Goal: Task Accomplishment & Management: Manage account settings

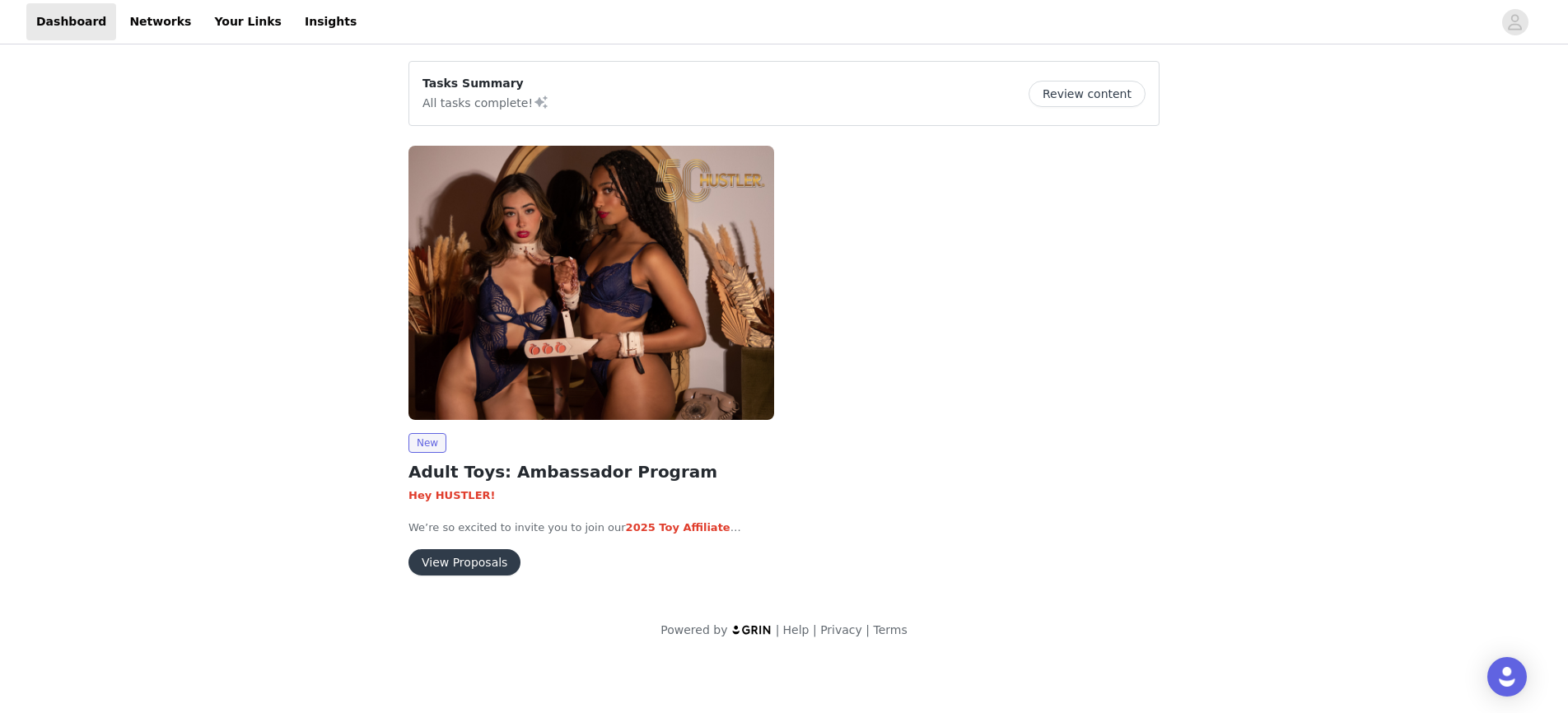
click at [1068, 97] on button "Review content" at bounding box center [1087, 94] width 117 height 26
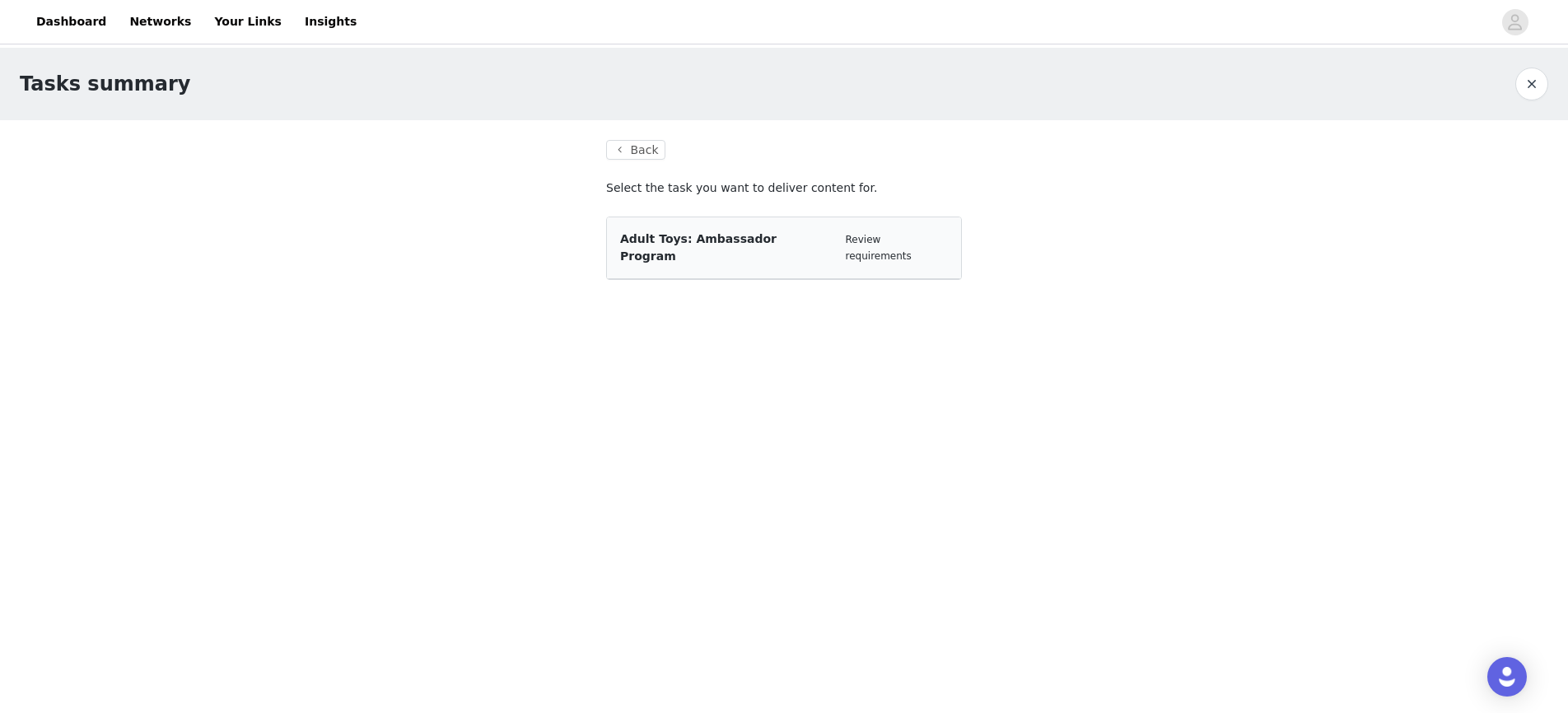
click at [733, 241] on span "Adult Toys: Ambassador Program" at bounding box center [698, 247] width 157 height 30
click at [900, 235] on link "Review requirements" at bounding box center [878, 248] width 66 height 28
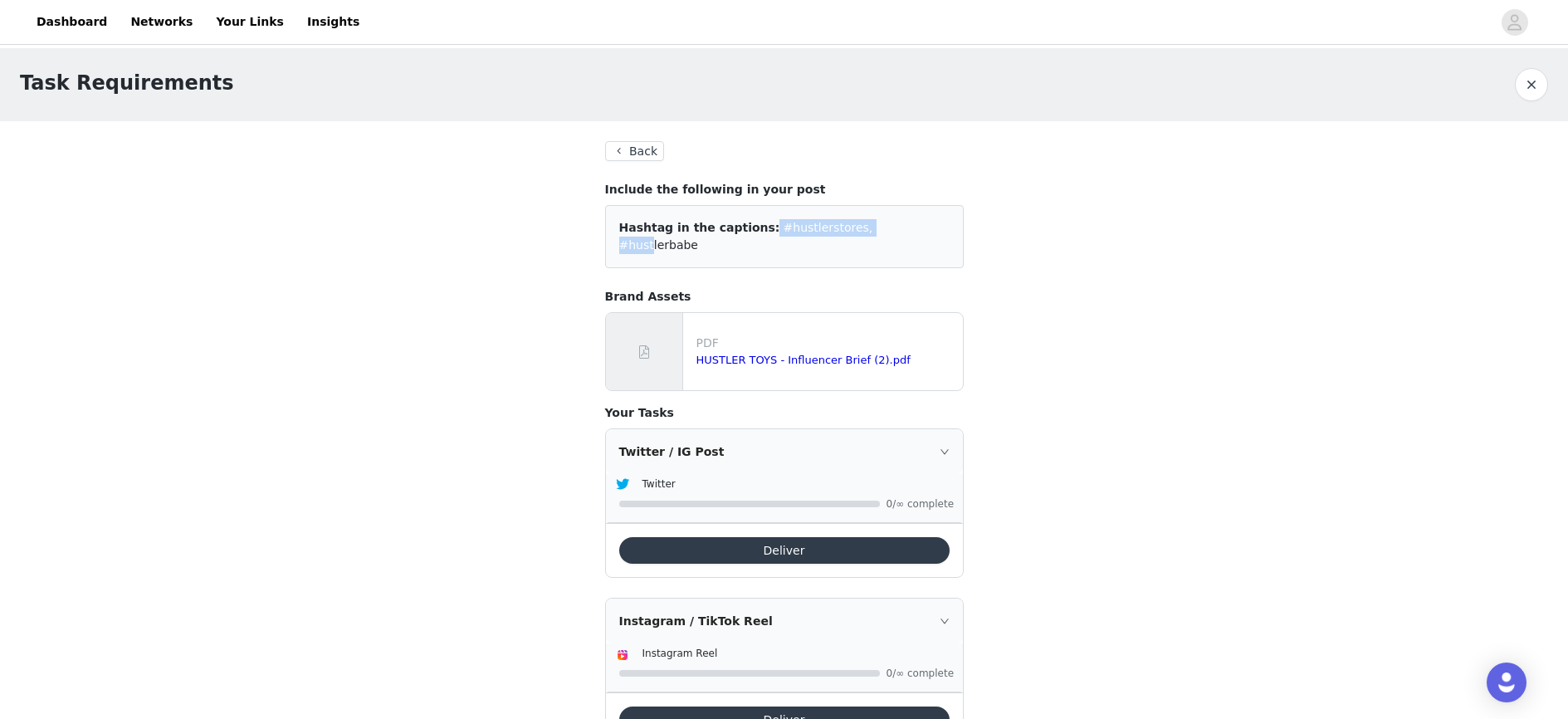
drag, startPoint x: 753, startPoint y: 230, endPoint x: 871, endPoint y: 231, distance: 118.0
click at [871, 231] on div "Hashtag in the captions: #hustlerstores, #hustlerbabe" at bounding box center [784, 237] width 330 height 35
click at [944, 227] on div "Hashtag in the captions: #hustlerstores, #hustlerbabe" at bounding box center [784, 237] width 330 height 35
drag, startPoint x: 943, startPoint y: 229, endPoint x: 665, endPoint y: 272, distance: 281.3
click at [665, 272] on div "Back Include the following in your post Hashtag in the captions: #hustlerstores…" at bounding box center [784, 444] width 359 height 606
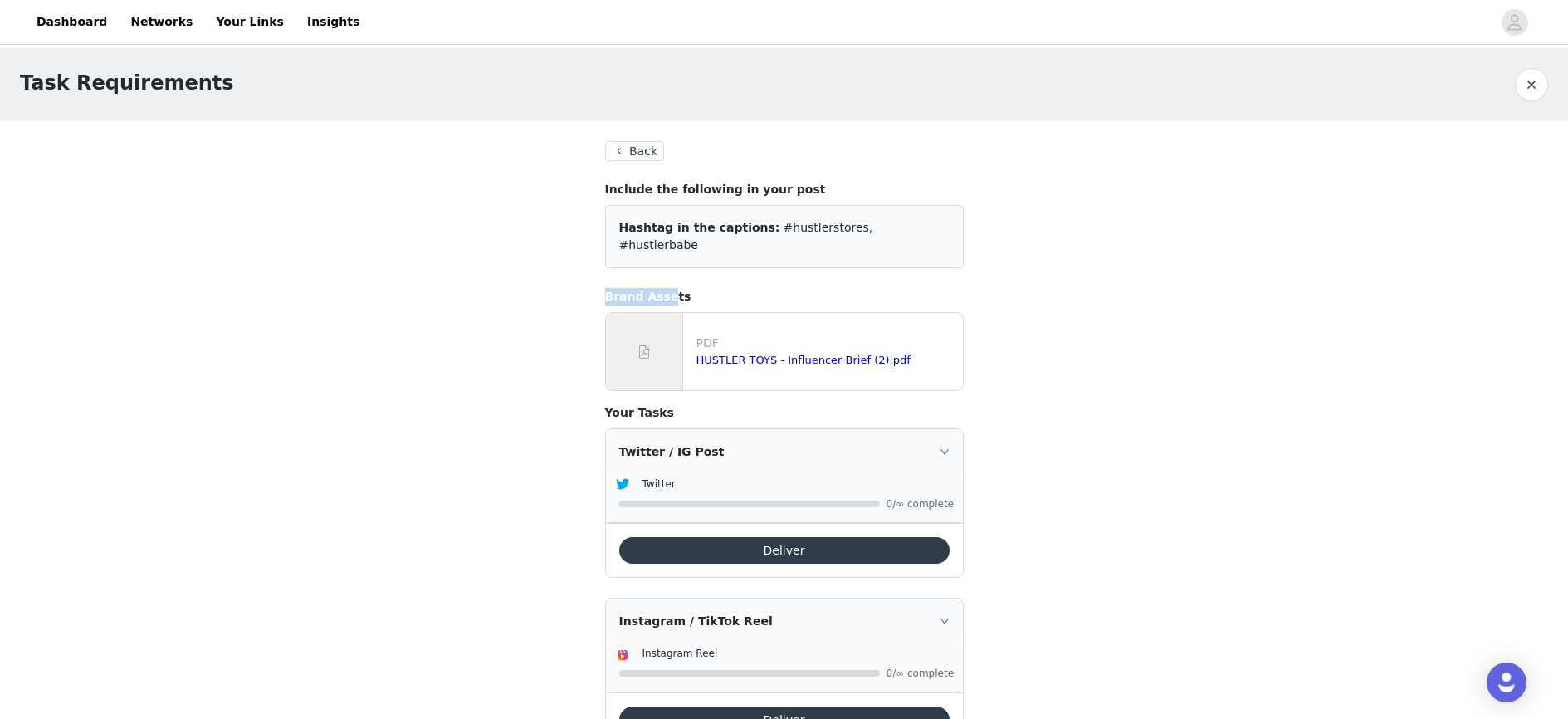
click at [662, 240] on div "Hashtag in the captions: #hustlerstores, #hustlerbabe" at bounding box center [784, 237] width 359 height 63
click at [741, 354] on link "HUSTLER TOYS - Influencer Brief (2).pdf" at bounding box center [803, 360] width 214 height 12
click at [633, 142] on button "Back" at bounding box center [635, 150] width 60 height 20
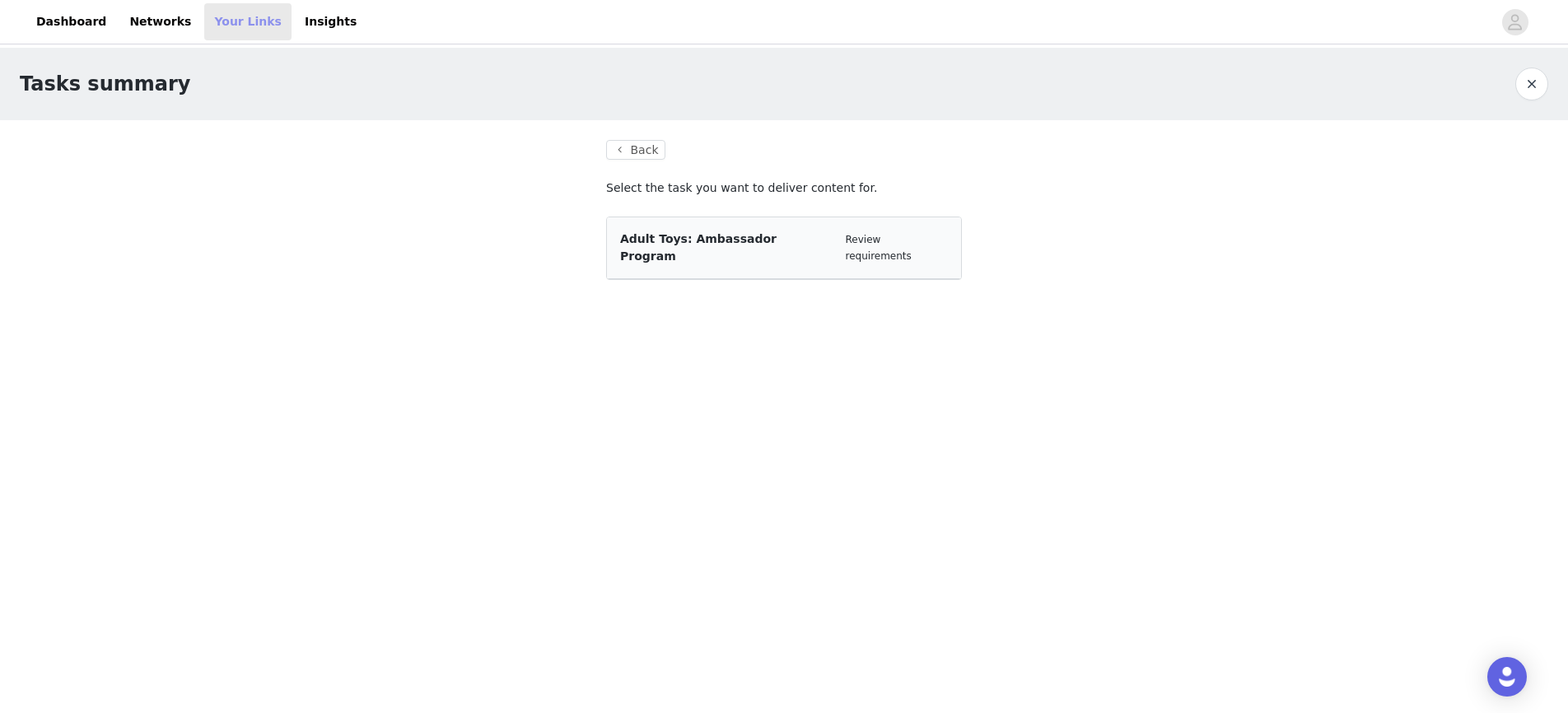
click at [205, 32] on link "Your Links" at bounding box center [248, 22] width 87 height 37
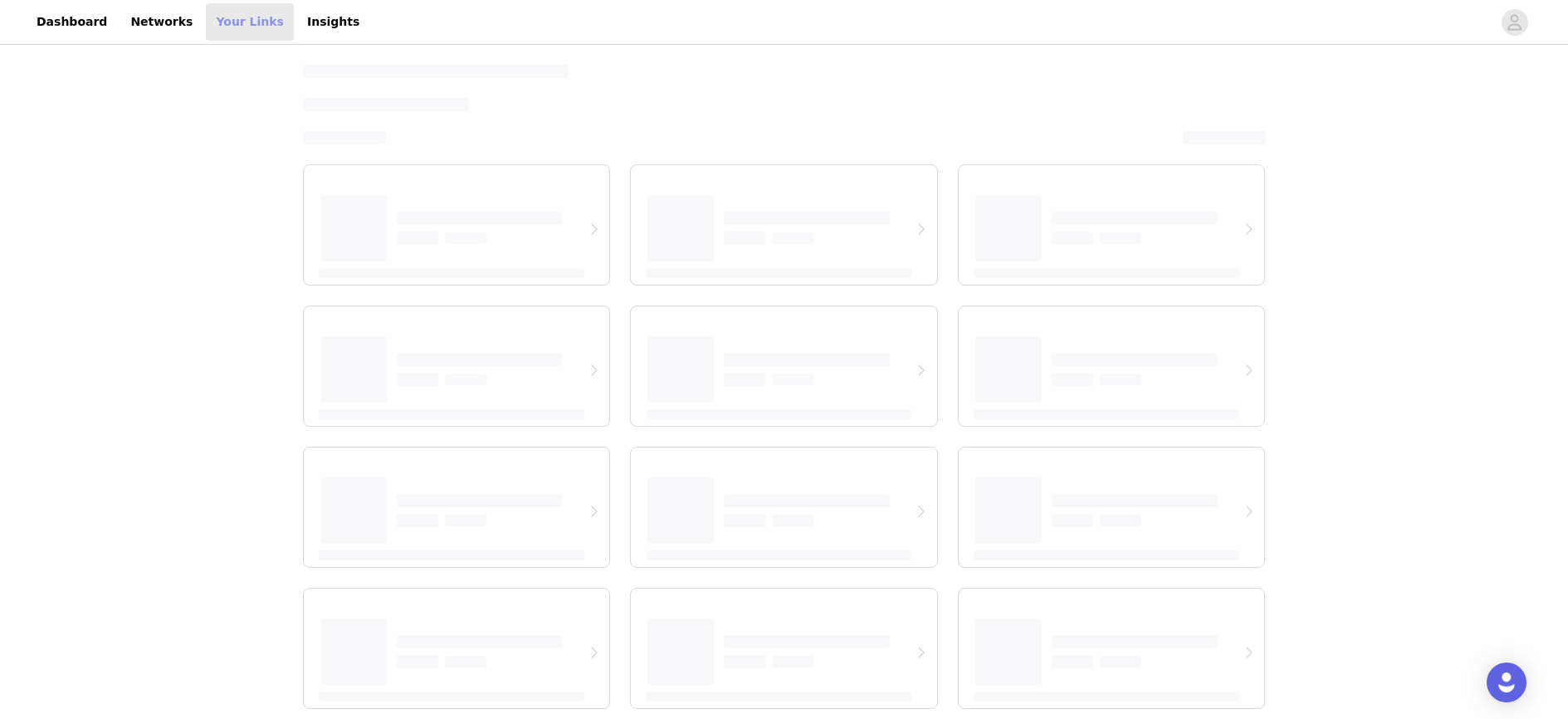
select select "12"
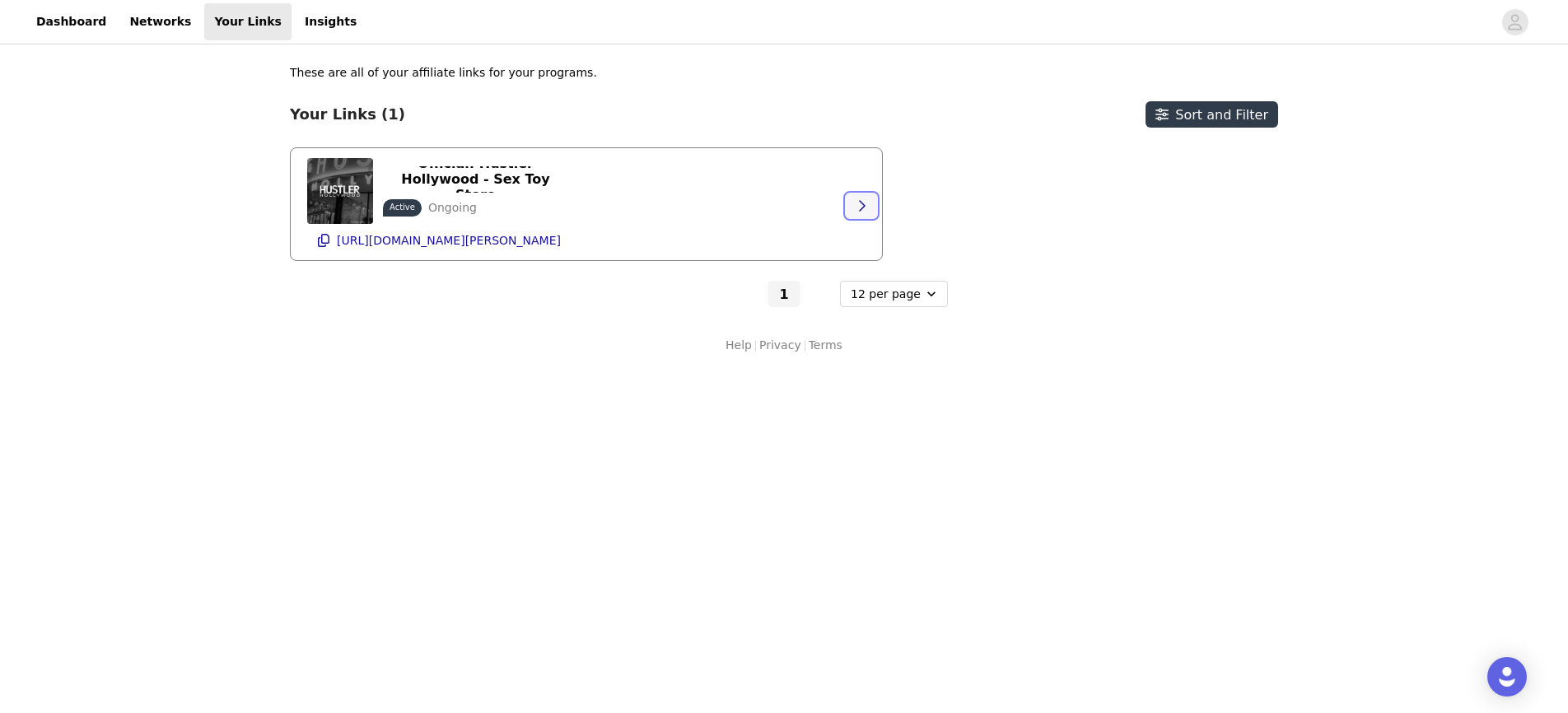
click at [858, 200] on icon "button" at bounding box center [861, 205] width 13 height 13
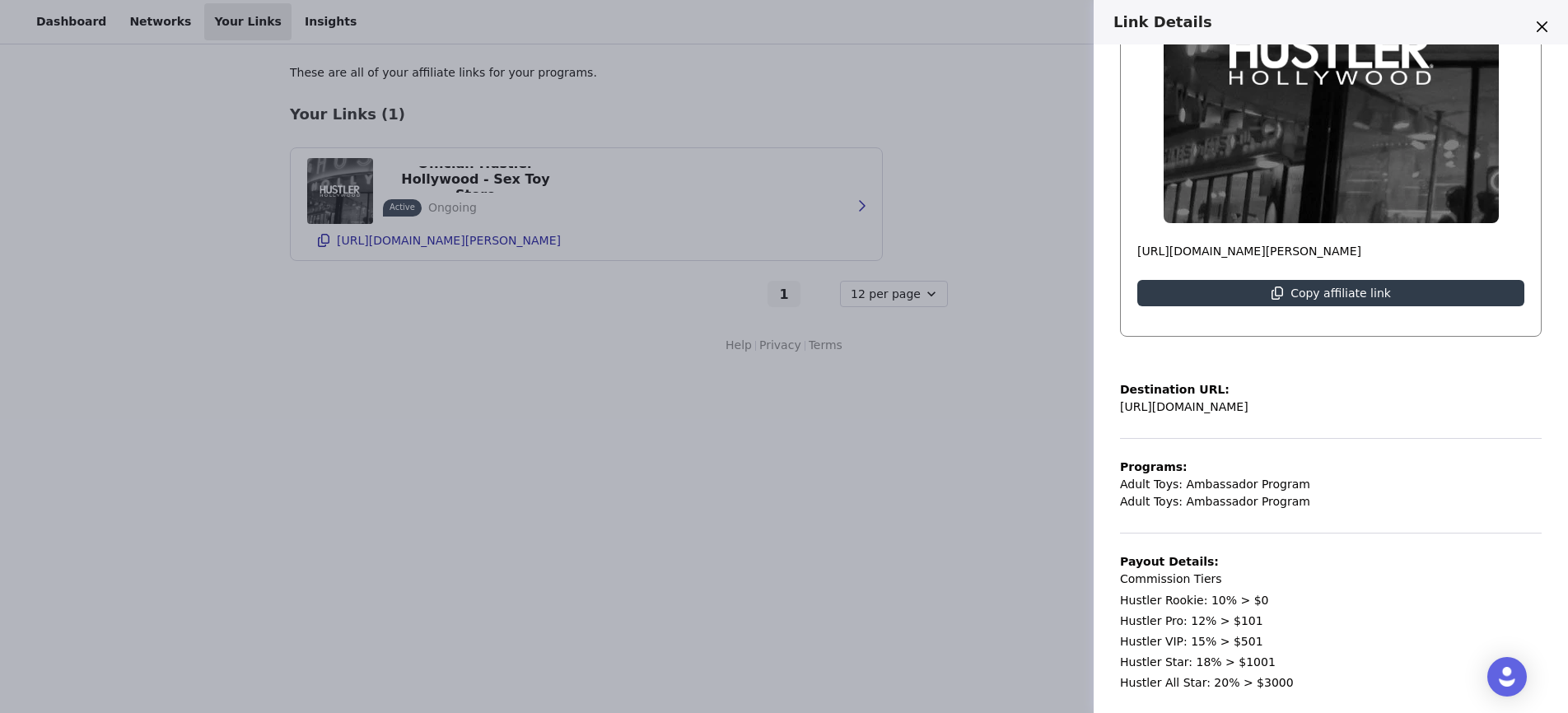
scroll to position [382, 0]
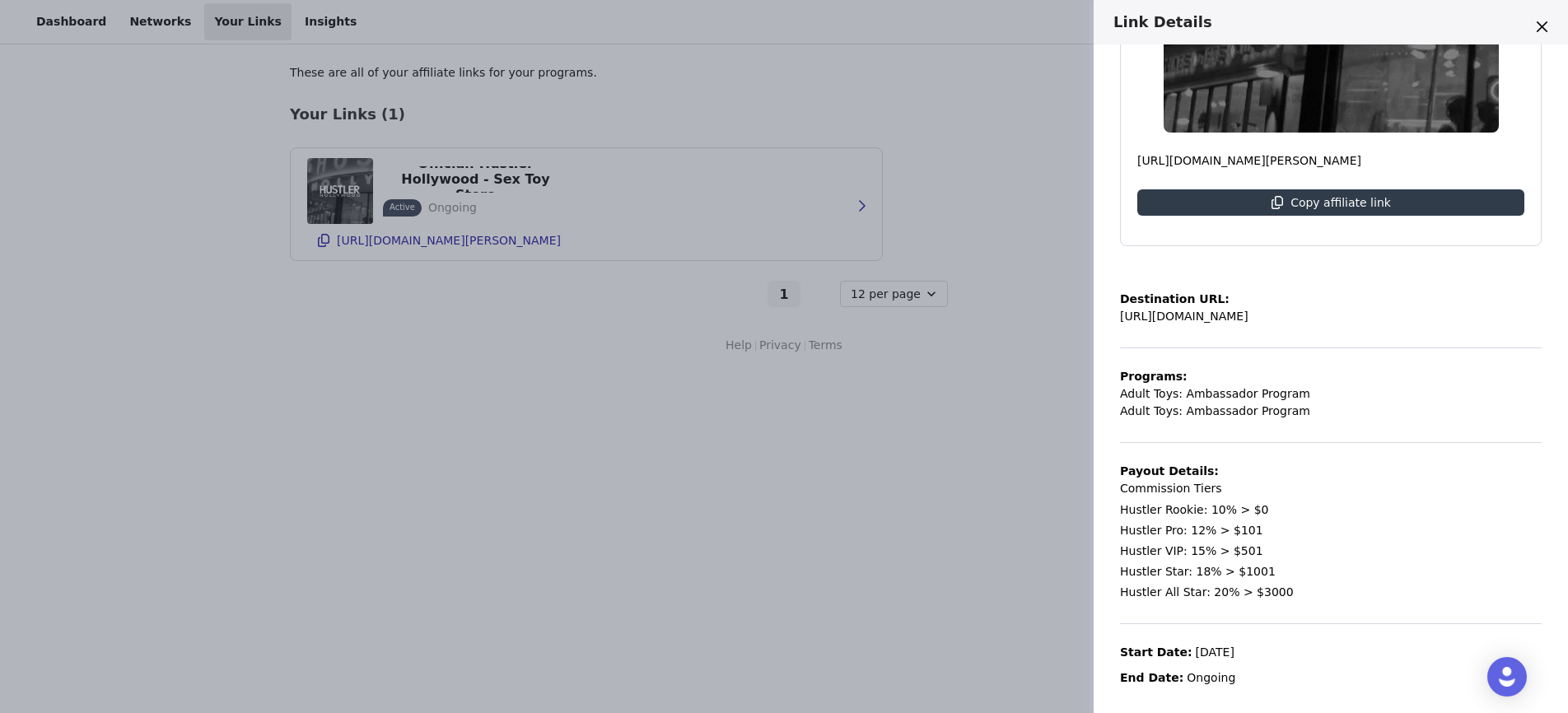
drag, startPoint x: 1264, startPoint y: 647, endPoint x: 1168, endPoint y: 647, distance: 96.0
click at [1168, 647] on div "Destination URL: https://hustlerhollywood.com/ Programs: Adult Toys: Ambassador…" at bounding box center [1330, 478] width 421 height 416
click at [1240, 633] on div "Destination URL: https://hustlerhollywood.com/ Programs: Adult Toys: Ambassador…" at bounding box center [1330, 478] width 421 height 416
drag, startPoint x: 1249, startPoint y: 590, endPoint x: 1185, endPoint y: 509, distance: 103.2
click at [1185, 509] on div "Hustler Rookie: 10% > $0 Hustler Pro: 12% > $101 Hustler VIP: 15% > $501 Hustle…" at bounding box center [1206, 551] width 174 height 99
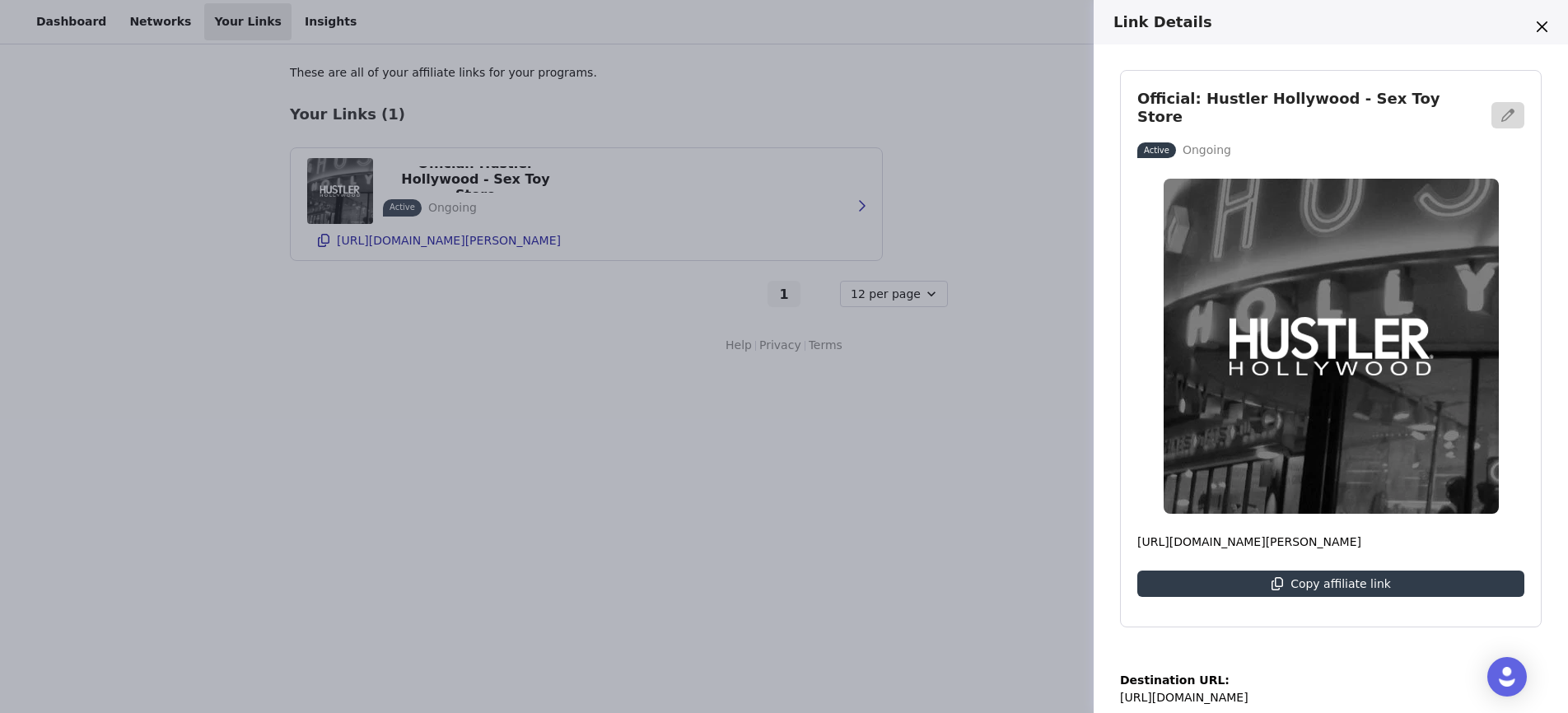
scroll to position [0, 0]
click at [1328, 185] on img at bounding box center [1331, 346] width 335 height 335
click at [1313, 258] on img at bounding box center [1331, 346] width 335 height 335
click at [1274, 504] on img at bounding box center [1331, 346] width 335 height 335
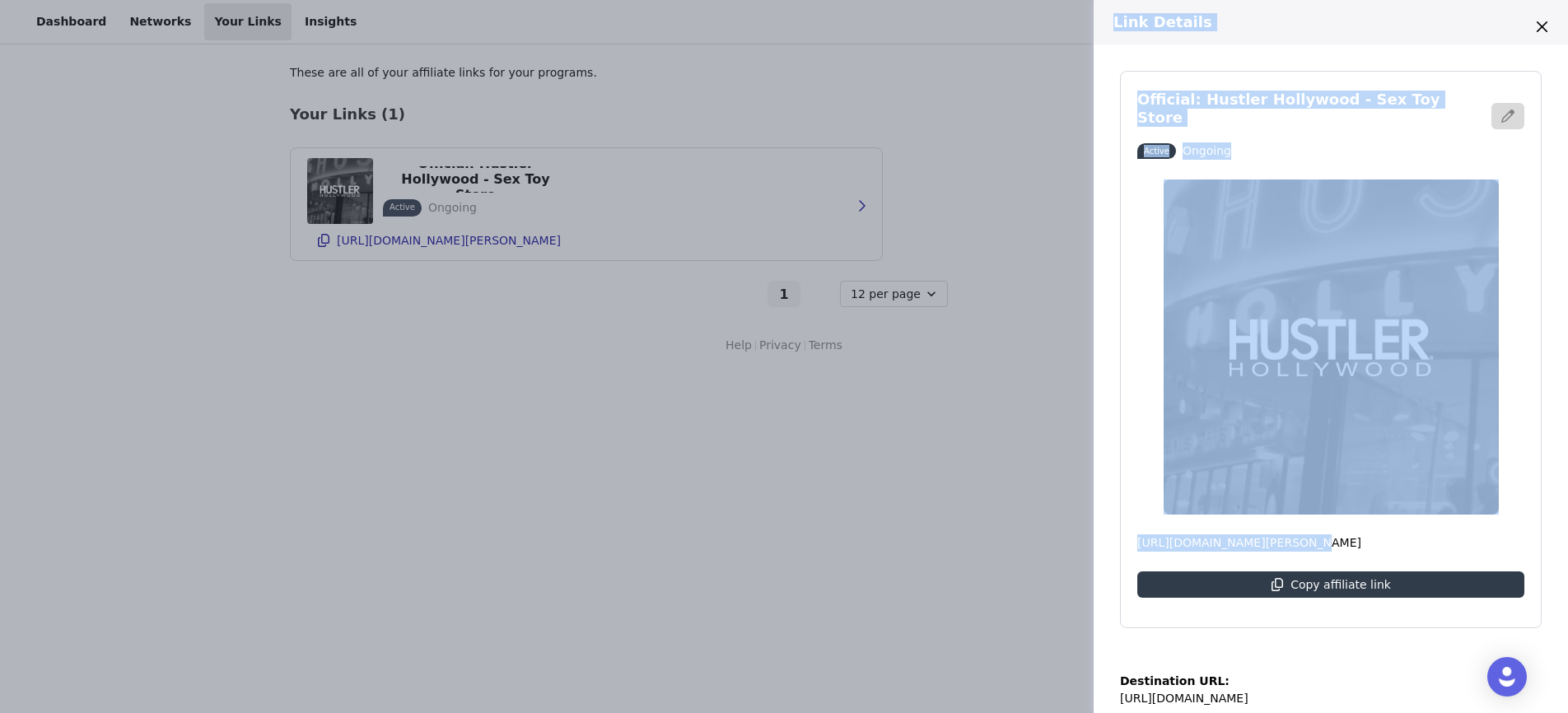
drag, startPoint x: 1277, startPoint y: 542, endPoint x: 1073, endPoint y: 534, distance: 204.2
click at [1073, 534] on div "Link Details Official: Hustler Hollywood - Sex Toy Store Active Ongoing https:/…" at bounding box center [784, 356] width 1568 height 713
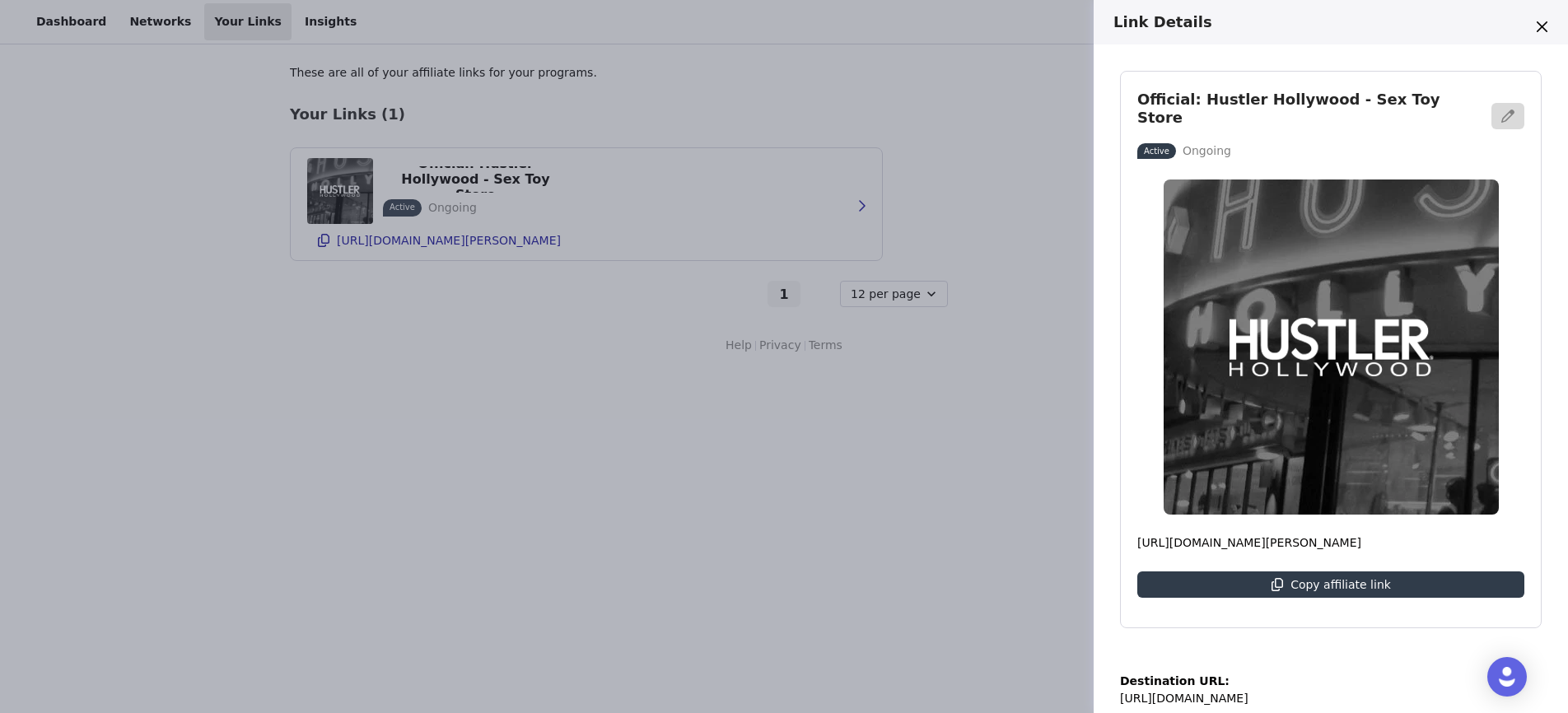
click at [1072, 523] on div "Link Details Official: Hustler Hollywood - Sex Toy Store Active Ongoing https:/…" at bounding box center [784, 356] width 1568 height 713
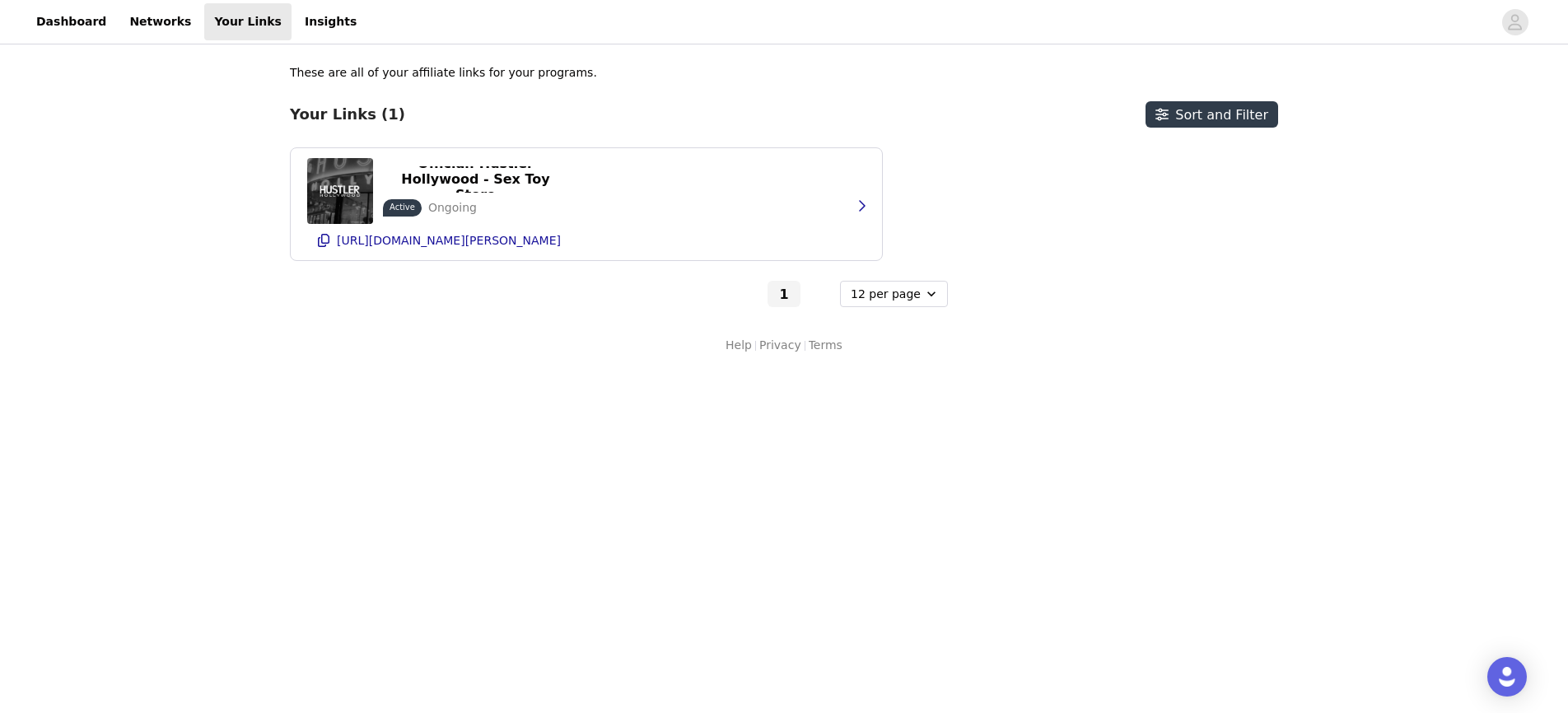
click at [373, 114] on h3 "Your Links (1)" at bounding box center [347, 114] width 115 height 18
click at [295, 23] on link "Insights" at bounding box center [330, 22] width 71 height 37
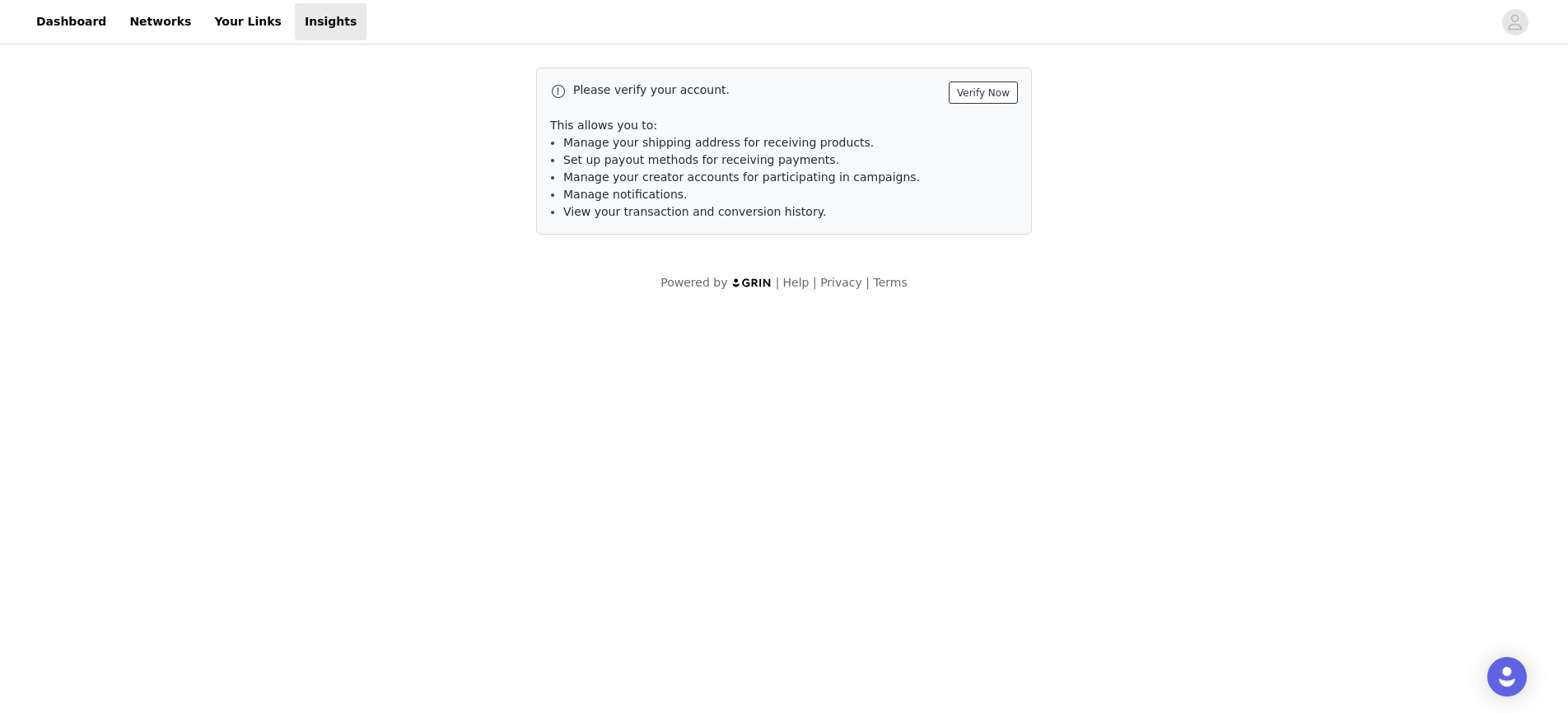
click at [965, 91] on button "Verify Now" at bounding box center [983, 93] width 69 height 23
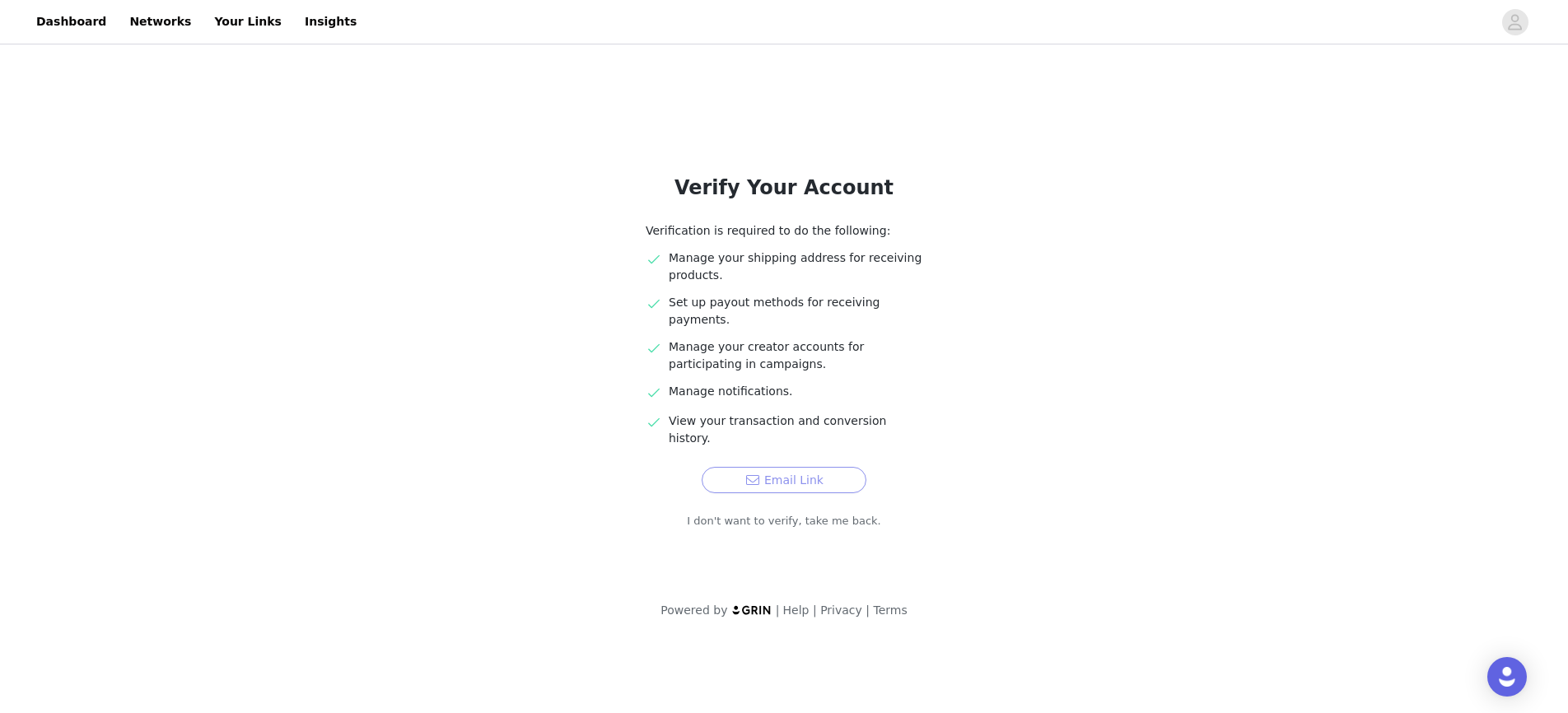
click at [765, 466] on button "Email Link" at bounding box center [784, 479] width 164 height 26
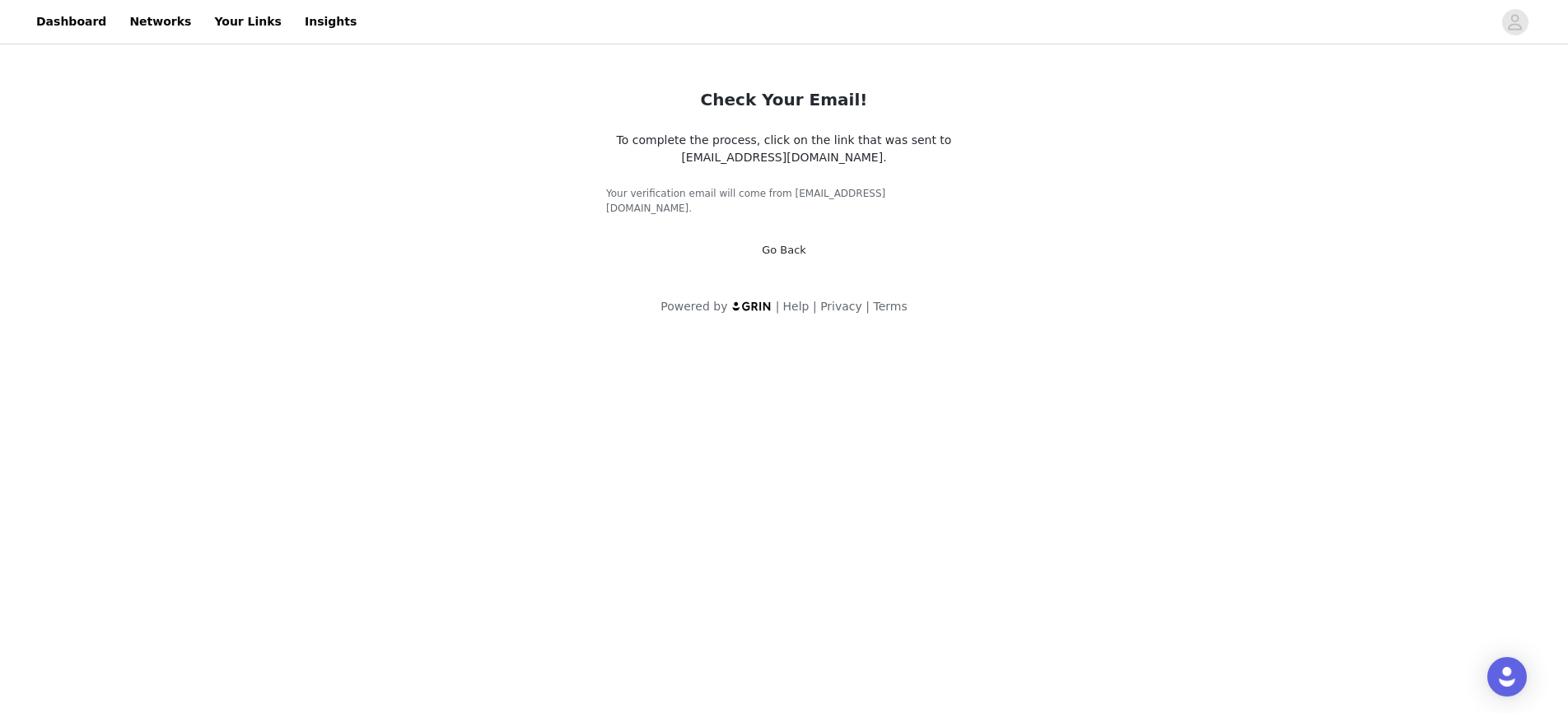
click at [799, 227] on div "Check Your Email! To complete the process, click on the link that was sent to A…" at bounding box center [784, 163] width 395 height 231
click at [797, 244] on link "Go Back" at bounding box center [784, 250] width 44 height 12
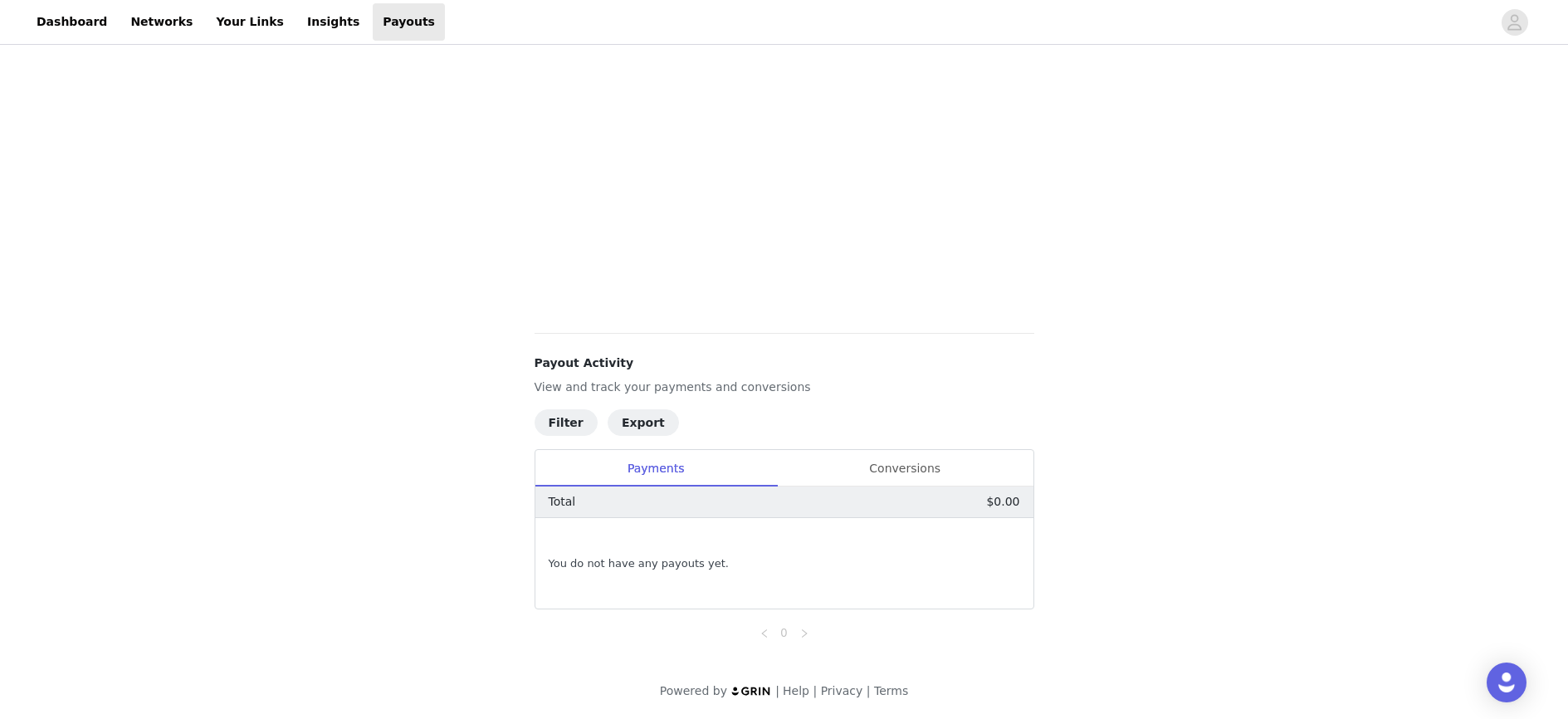
scroll to position [355, 0]
click at [897, 465] on div "Conversions" at bounding box center [905, 467] width 256 height 37
click at [702, 467] on div "Payments" at bounding box center [656, 467] width 241 height 37
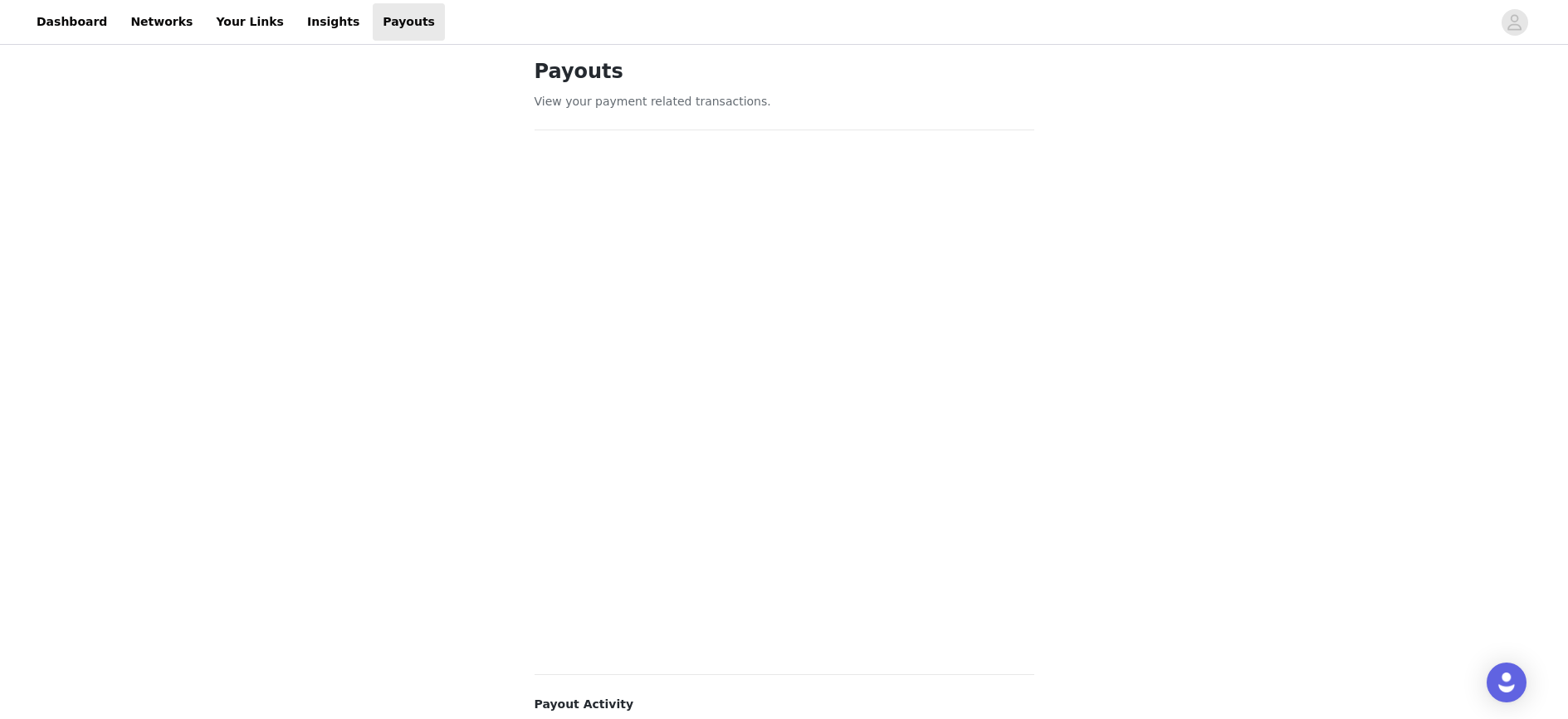
scroll to position [0, 0]
click at [297, 13] on link "Insights" at bounding box center [333, 22] width 72 height 37
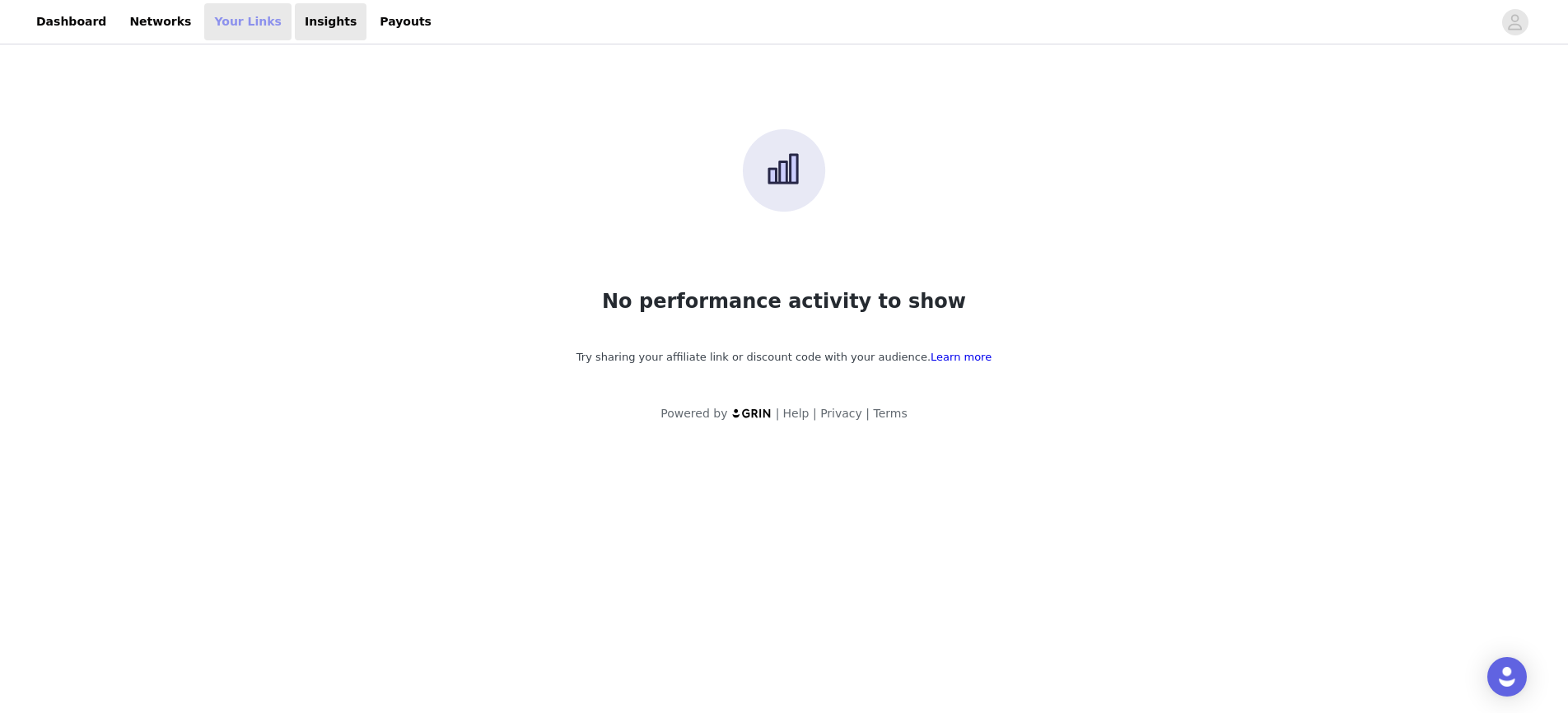
click at [238, 26] on link "Your Links" at bounding box center [248, 22] width 87 height 37
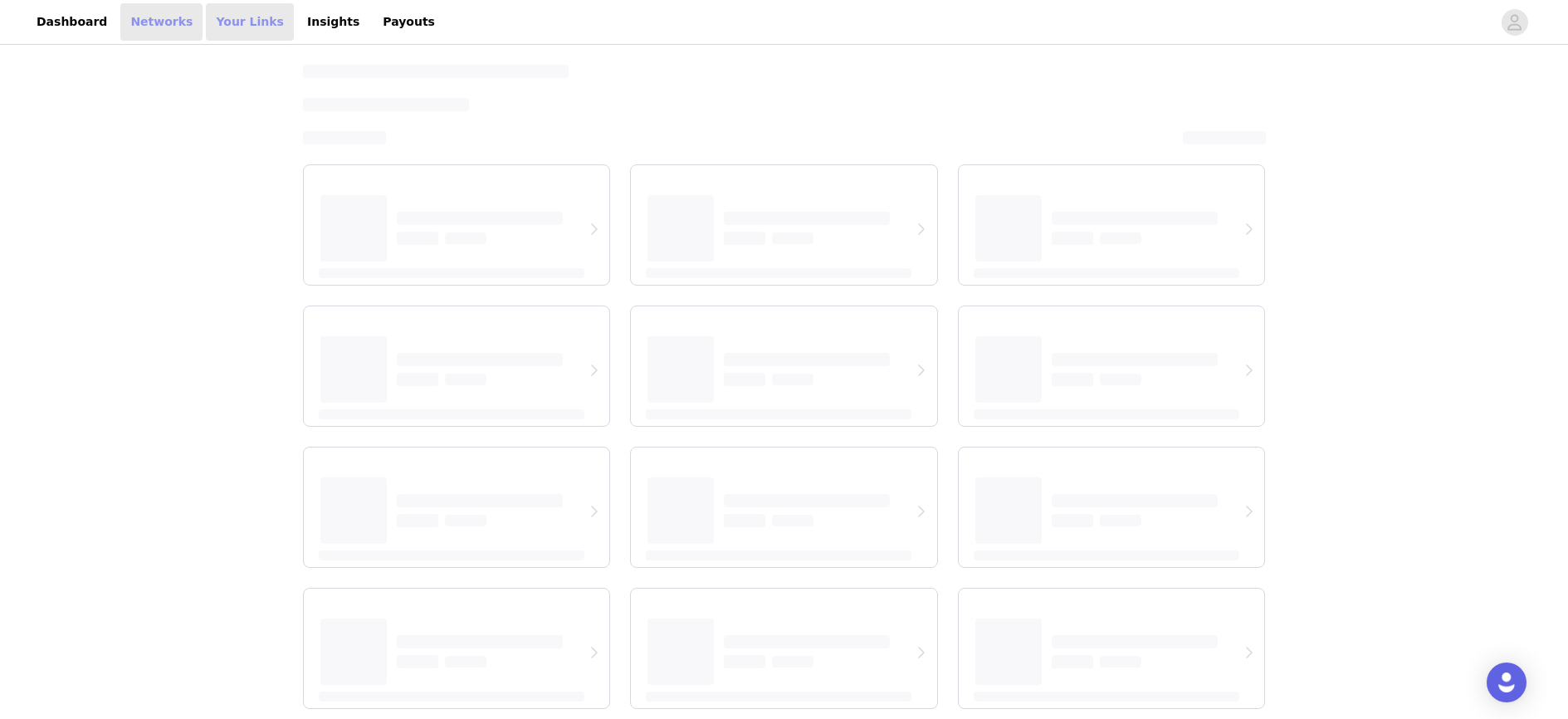
select select "12"
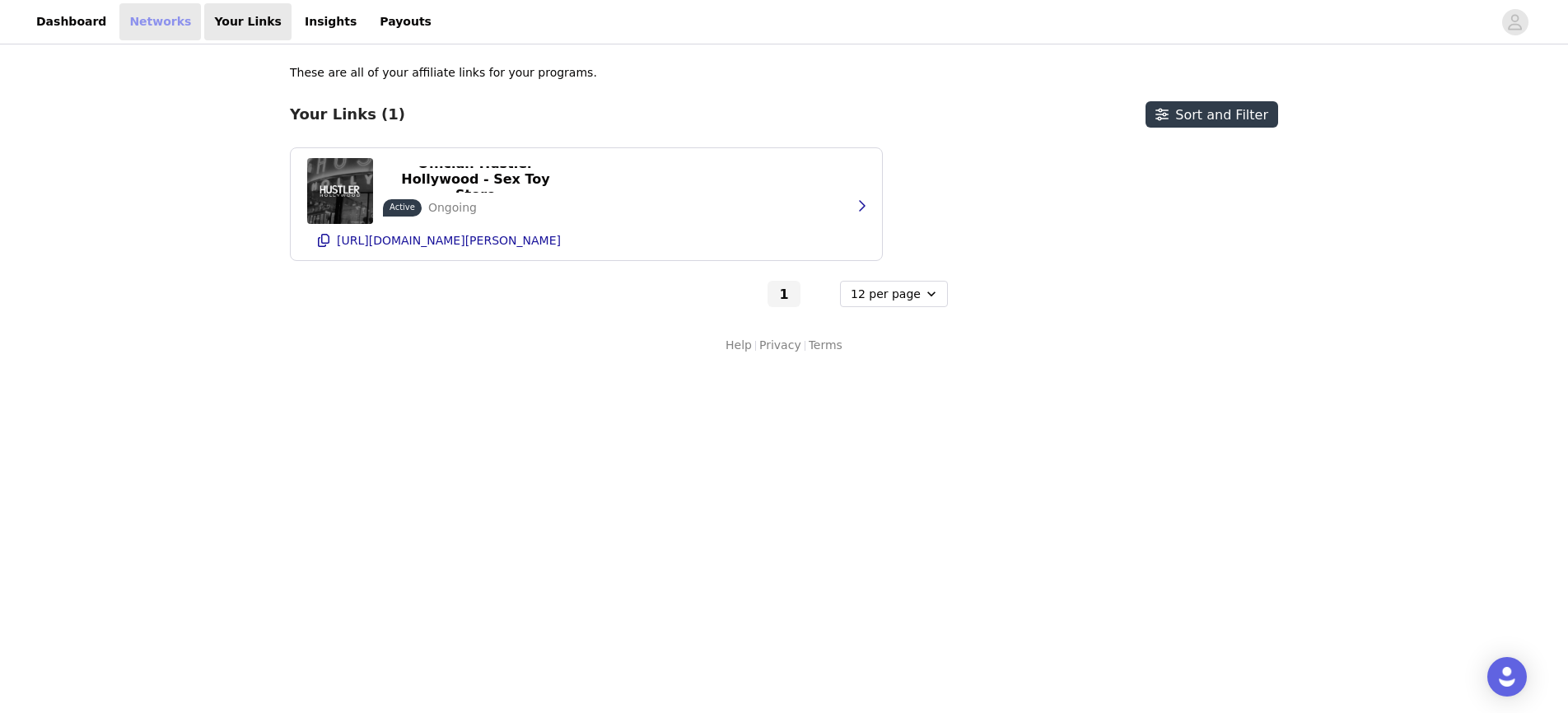
click at [146, 23] on link "Networks" at bounding box center [160, 22] width 82 height 37
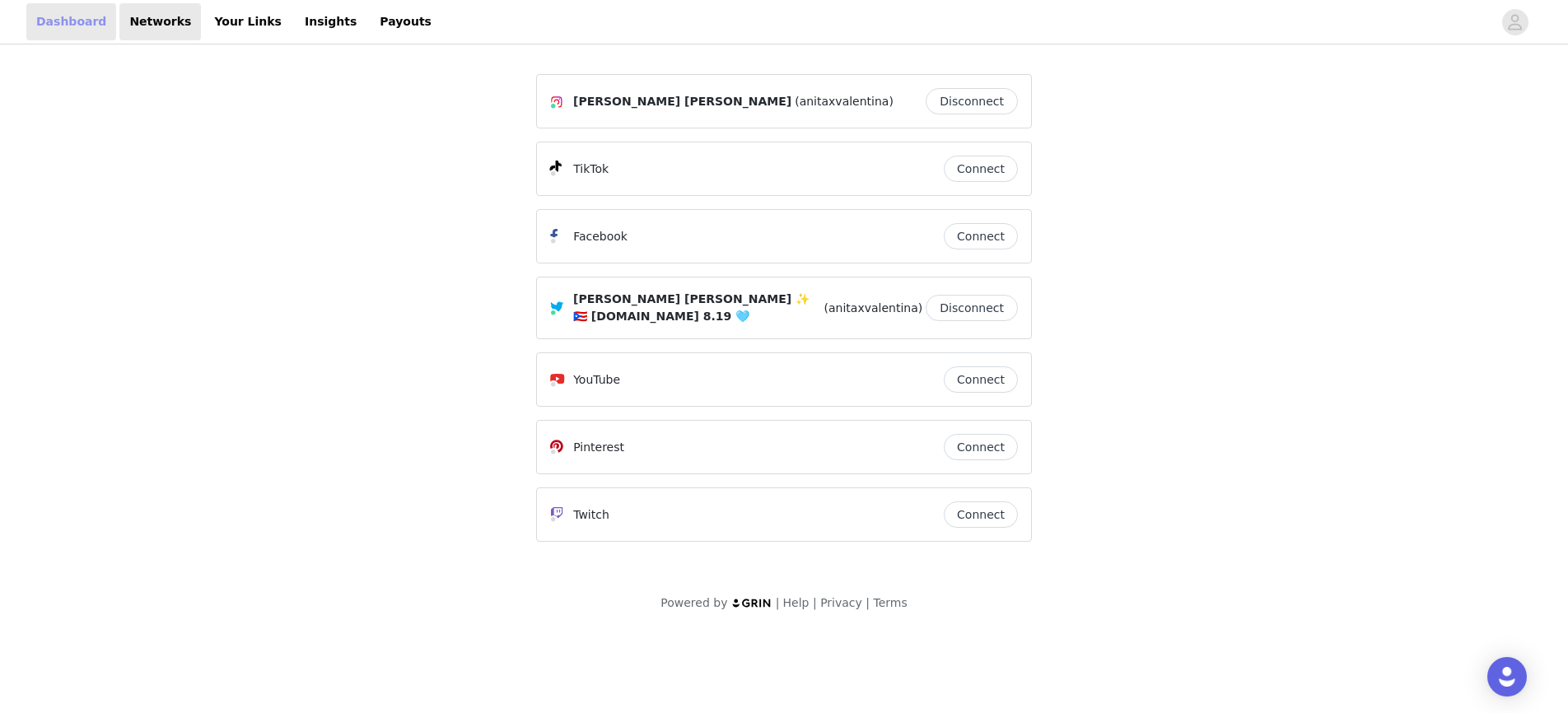
click at [69, 24] on link "Dashboard" at bounding box center [71, 22] width 90 height 37
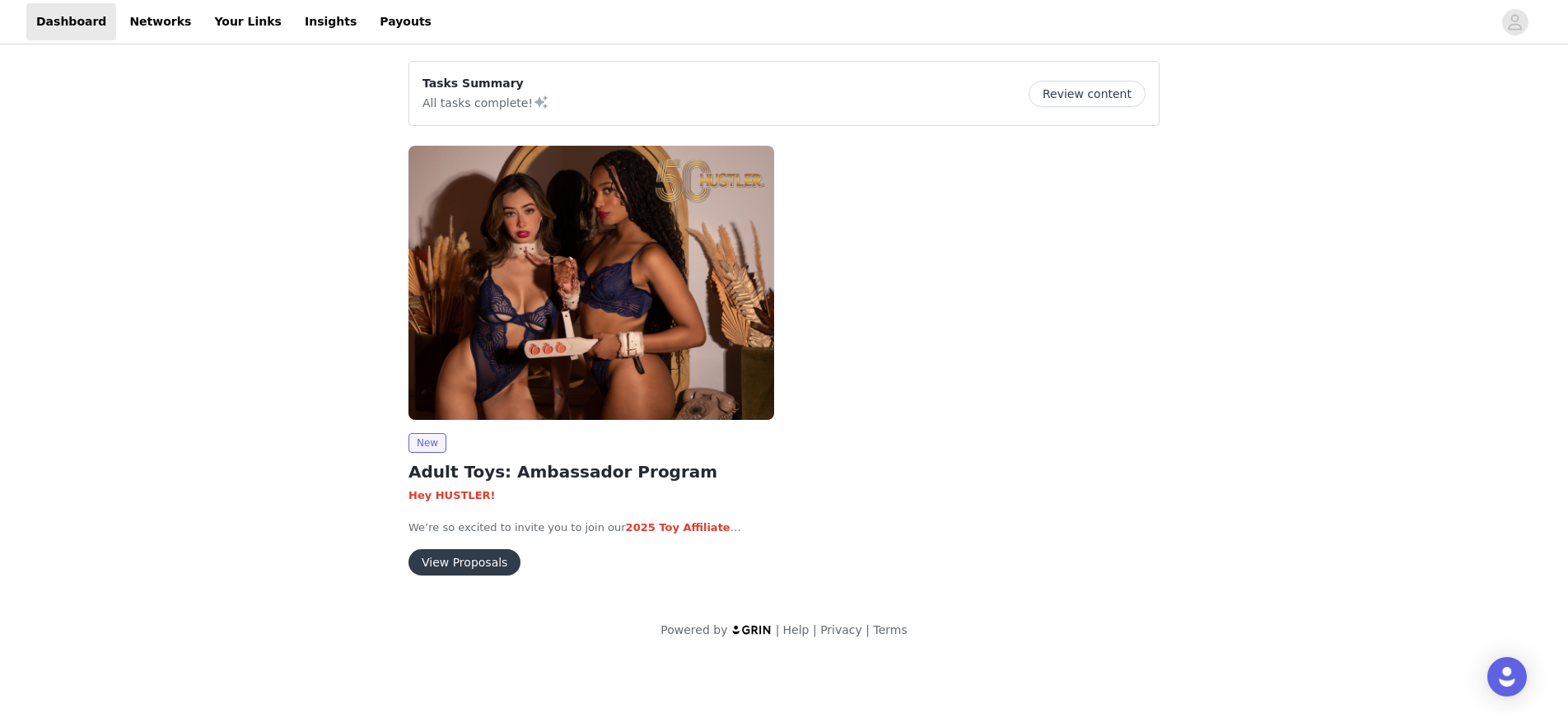
click at [1103, 99] on button "Review content" at bounding box center [1087, 94] width 117 height 26
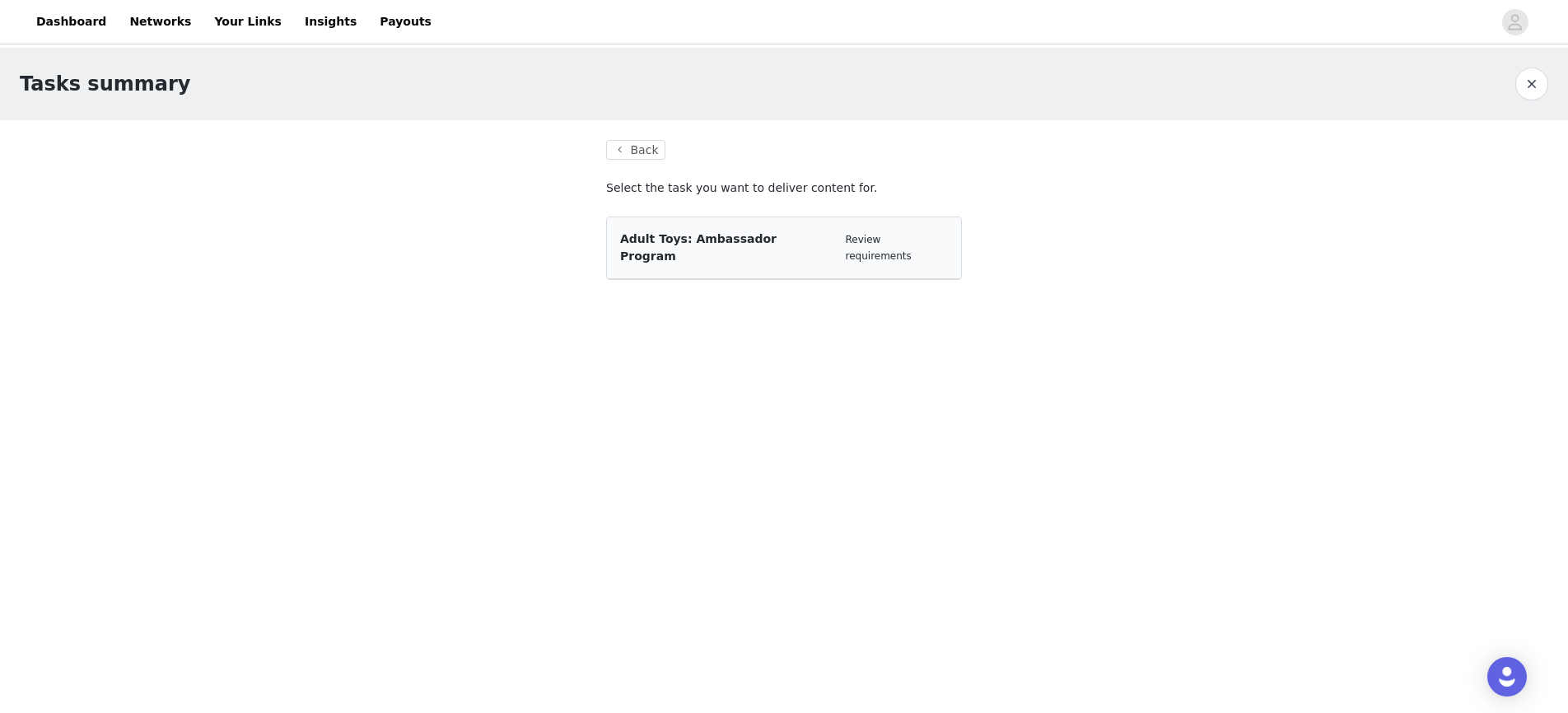
click at [869, 245] on div "Review requirements" at bounding box center [896, 248] width 102 height 32
click at [776, 235] on span "Adult Toys: Ambassador Program" at bounding box center [698, 247] width 157 height 30
click at [855, 234] on link "Review requirements" at bounding box center [878, 248] width 66 height 28
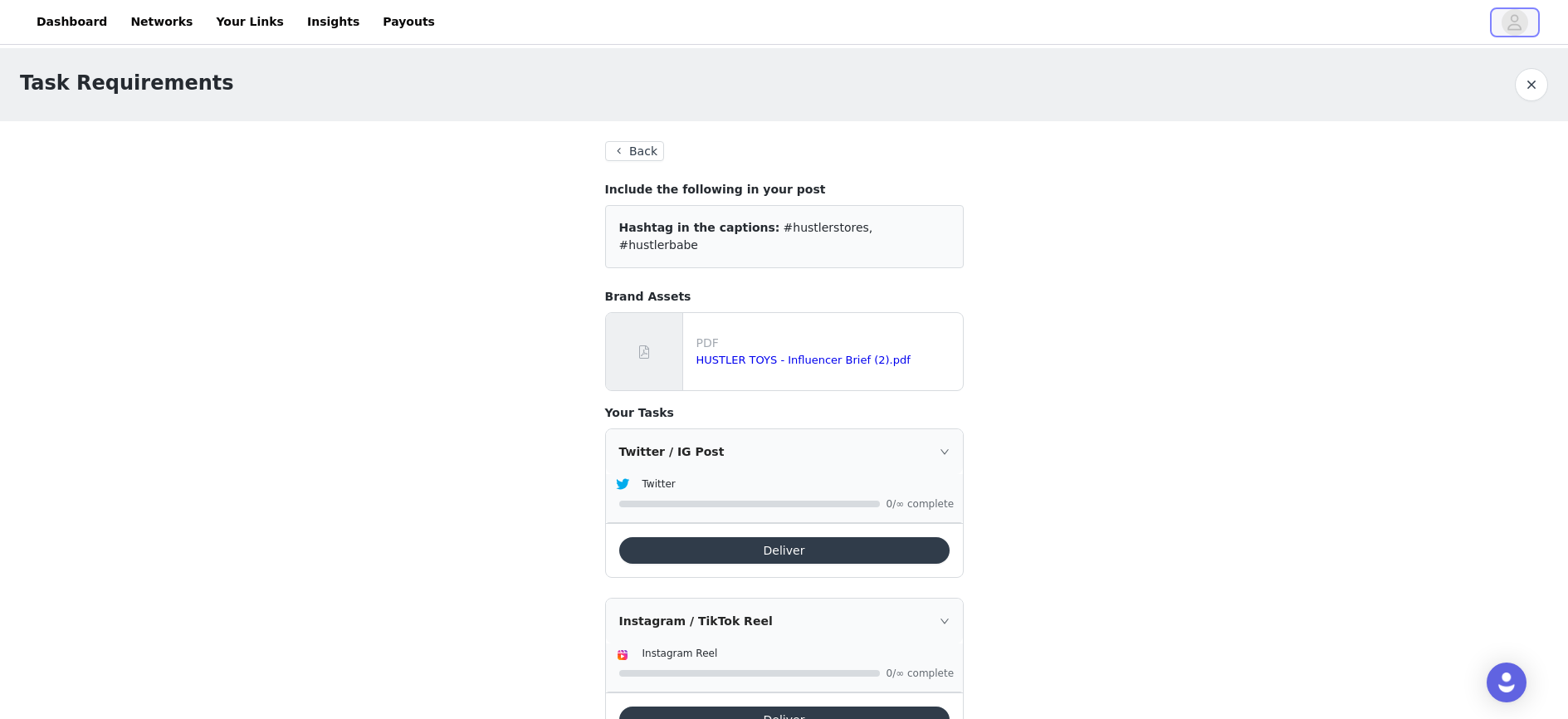
click at [1519, 31] on icon "avatar" at bounding box center [1514, 23] width 16 height 26
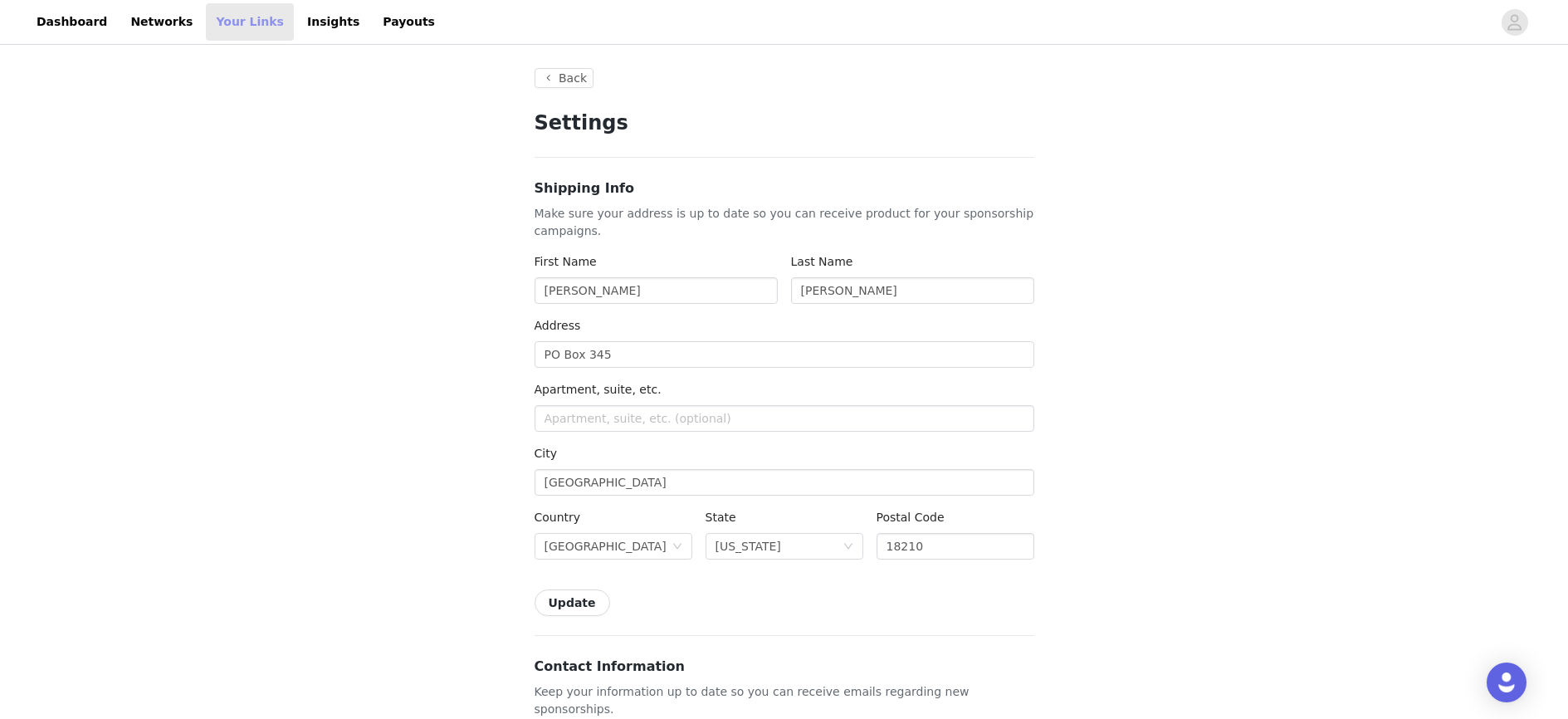
click at [255, 25] on link "Your Links" at bounding box center [250, 22] width 88 height 37
select select "12"
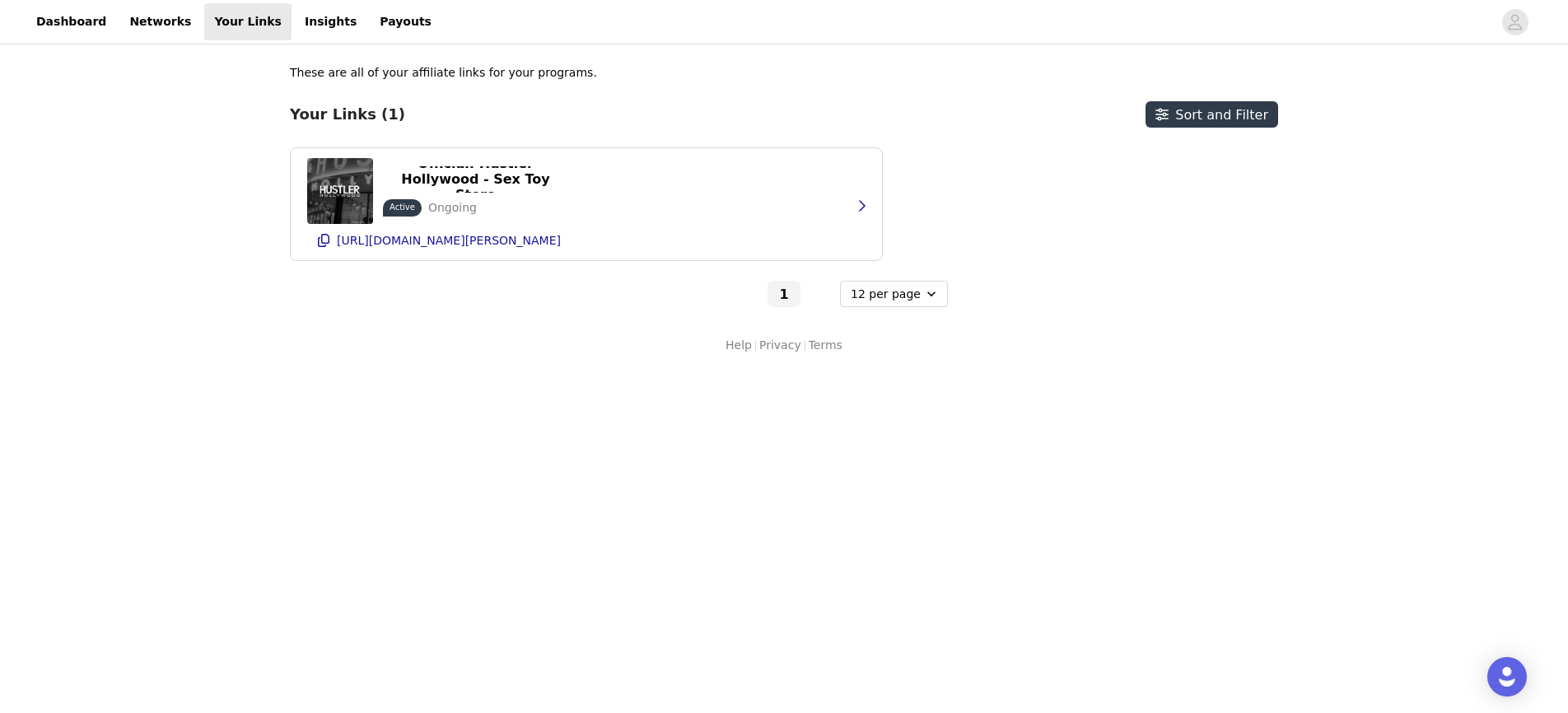
click at [366, 112] on h3 "Your Links (1)" at bounding box center [347, 114] width 115 height 18
drag, startPoint x: 330, startPoint y: 83, endPoint x: 664, endPoint y: 84, distance: 334.0
click at [664, 84] on div "These are all of your affiliate links for your programs. Your Links (1) Sort an…" at bounding box center [784, 185] width 988 height 243
click at [852, 211] on button "button" at bounding box center [860, 205] width 33 height 26
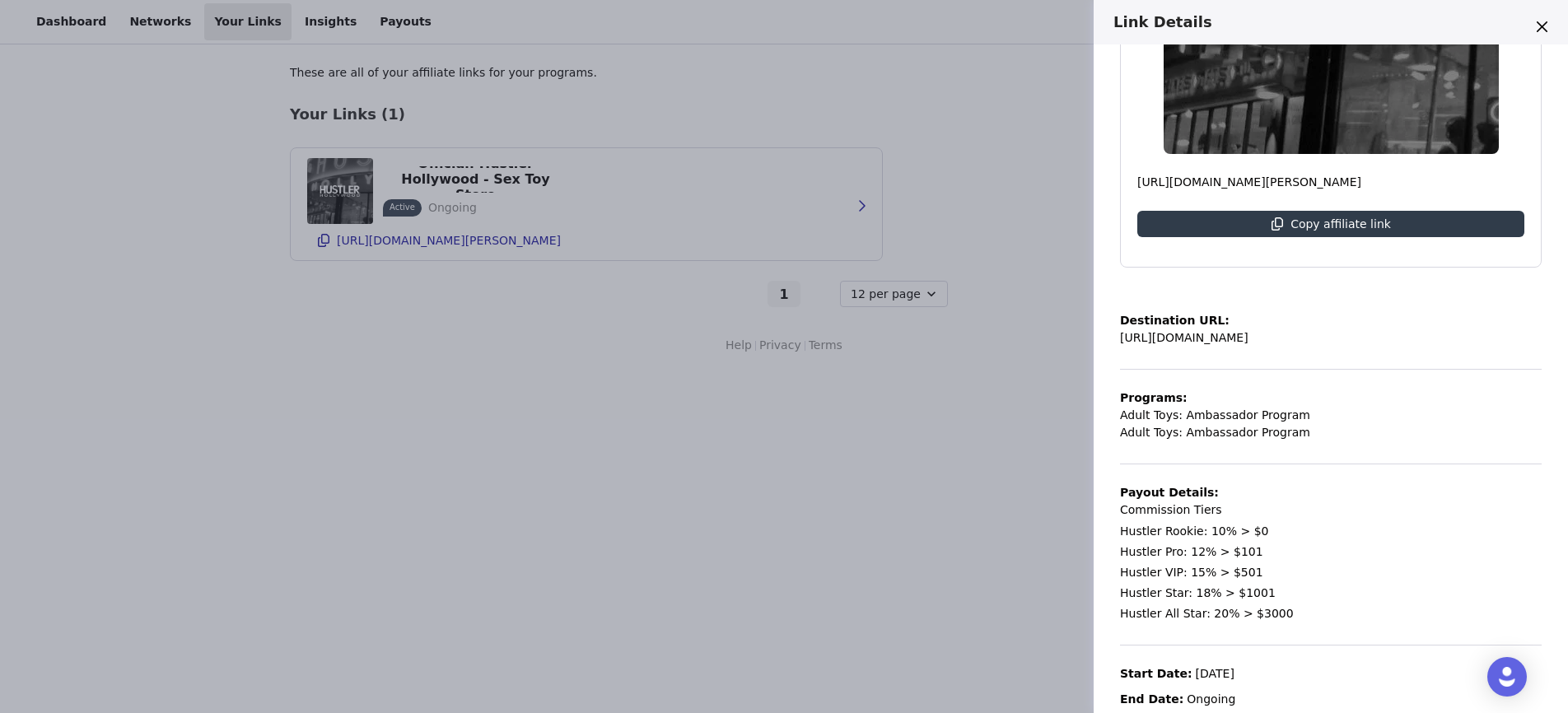
scroll to position [382, 0]
